Goal: Task Accomplishment & Management: Manage account settings

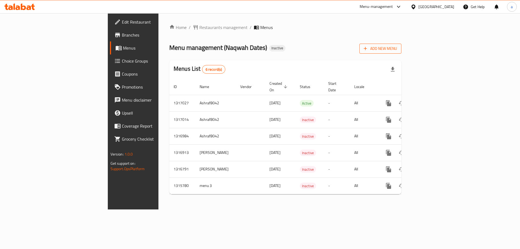
click at [397, 50] on span "Add New Menu" at bounding box center [380, 48] width 33 height 7
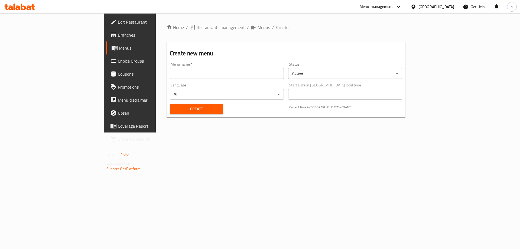
click at [170, 77] on input "text" at bounding box center [227, 73] width 114 height 11
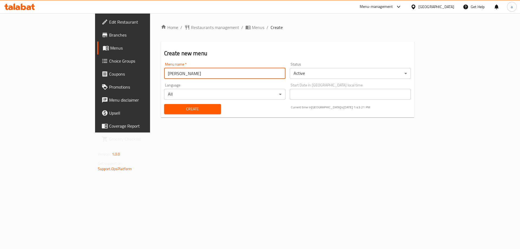
type input "[PERSON_NAME]"
click at [168, 112] on span "Create" at bounding box center [192, 109] width 48 height 7
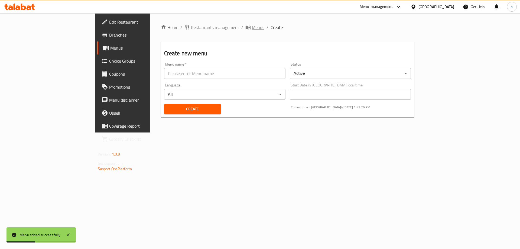
click at [252, 27] on span "Menus" at bounding box center [258, 27] width 12 height 6
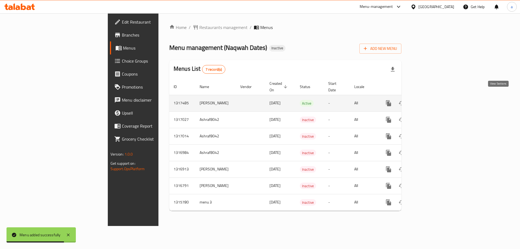
click at [431, 100] on icon "enhanced table" at bounding box center [427, 103] width 6 height 6
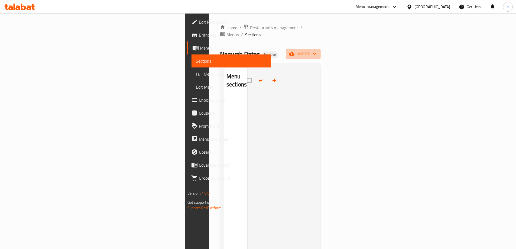
click at [294, 52] on icon "button" at bounding box center [291, 54] width 5 height 4
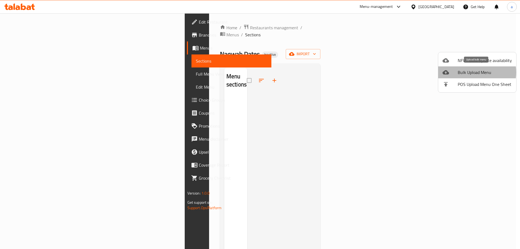
click at [473, 72] on span "Bulk Upload Menu" at bounding box center [485, 72] width 54 height 6
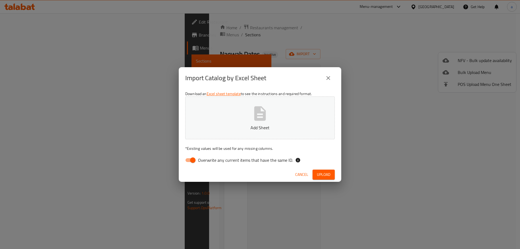
click at [188, 161] on input "Overwrite any current items that have the same ID." at bounding box center [192, 160] width 31 height 10
checkbox input "false"
click at [325, 173] on span "Upload" at bounding box center [324, 174] width 14 height 7
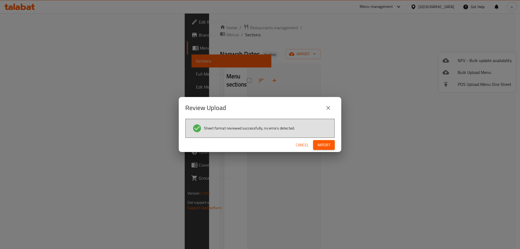
click at [327, 146] on span "Import" at bounding box center [323, 145] width 13 height 7
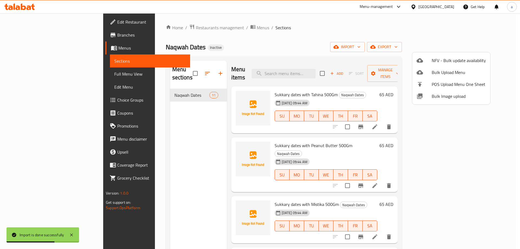
click at [35, 73] on div at bounding box center [260, 124] width 520 height 249
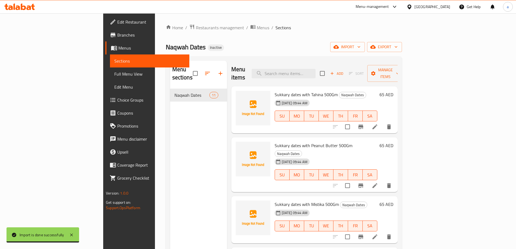
click at [114, 73] on span "Full Menu View" at bounding box center [149, 74] width 71 height 6
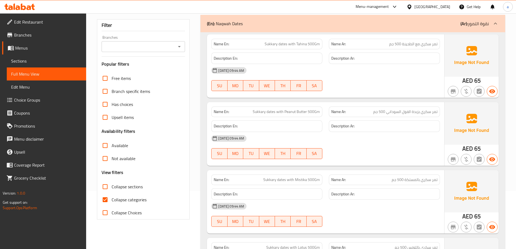
scroll to position [59, 0]
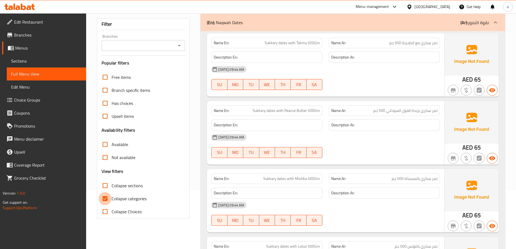
click at [109, 199] on input "Collapse categories" at bounding box center [105, 198] width 13 height 13
checkbox input "false"
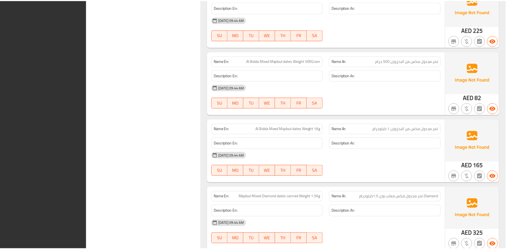
scroll to position [607, 0]
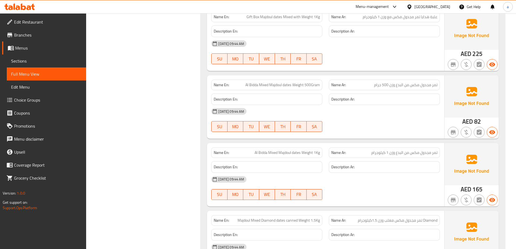
scroll to position [525, 0]
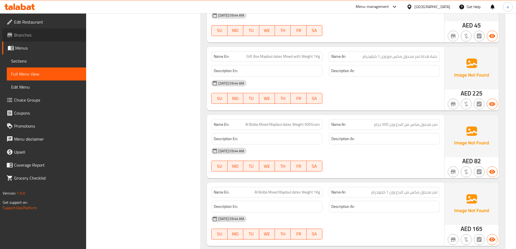
click at [29, 36] on span "Branches" at bounding box center [48, 35] width 68 height 6
